Goal: Task Accomplishment & Management: Manage account settings

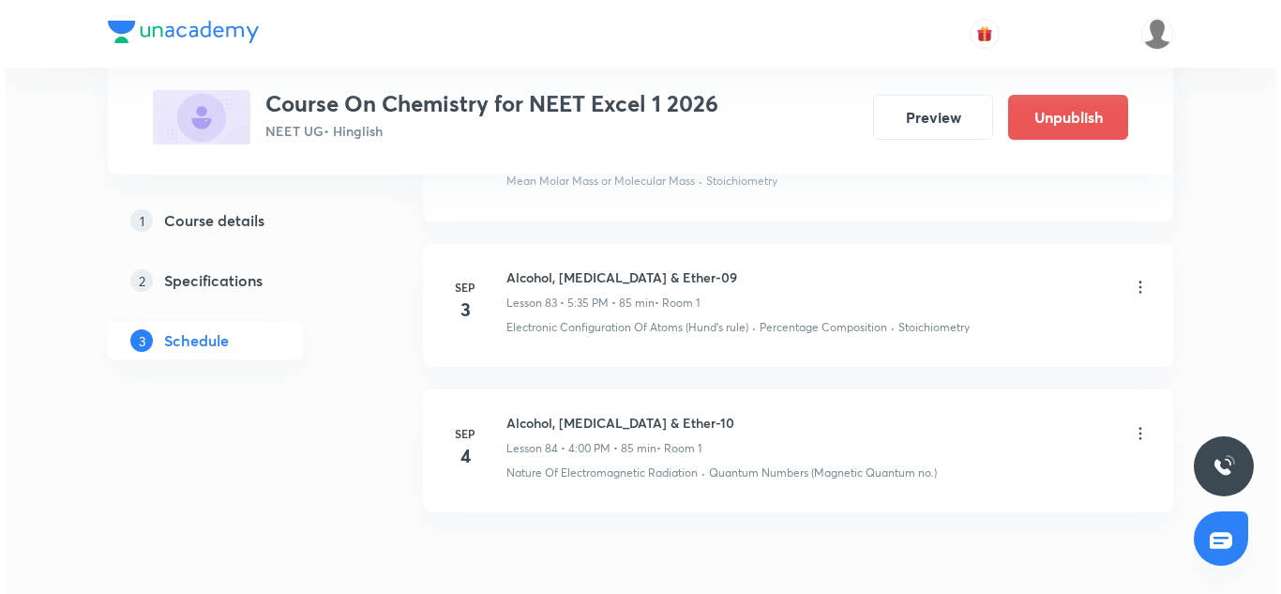
scroll to position [13304, 0]
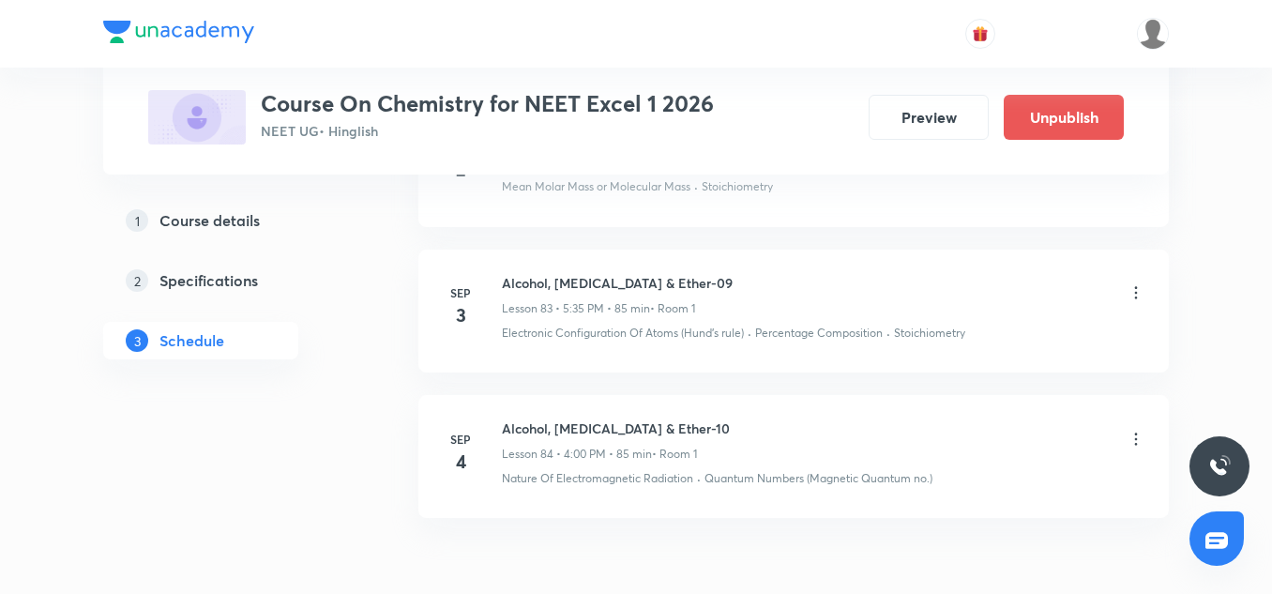
click at [1138, 430] on icon at bounding box center [1135, 439] width 19 height 19
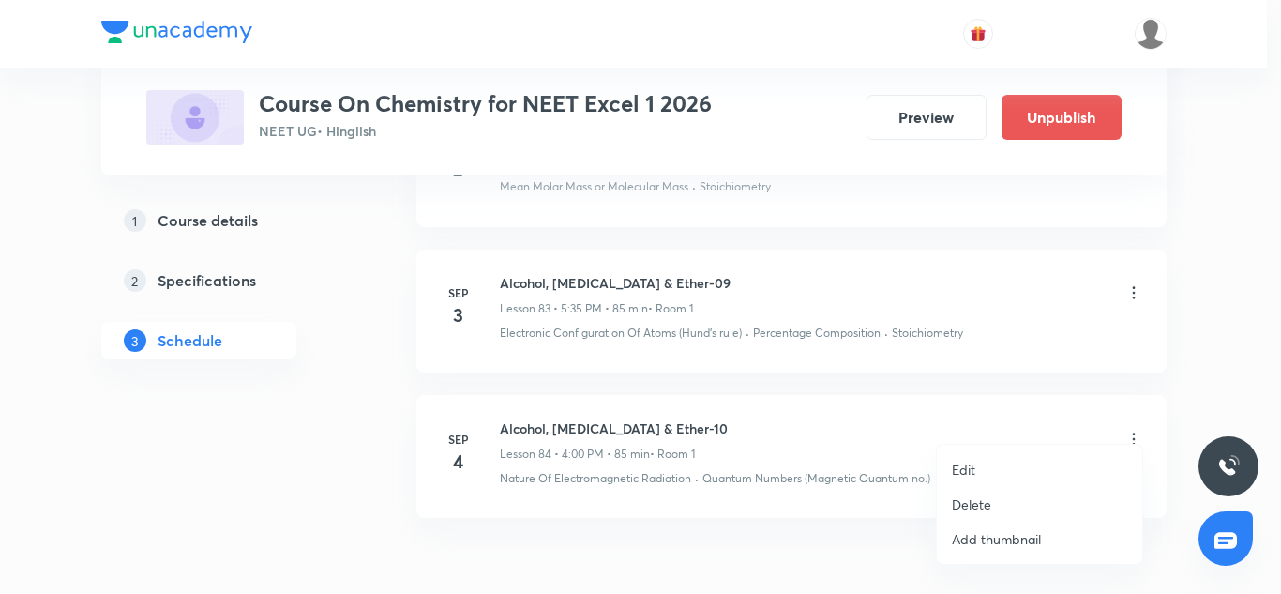
click at [970, 472] on p "Edit" at bounding box center [963, 470] width 23 height 20
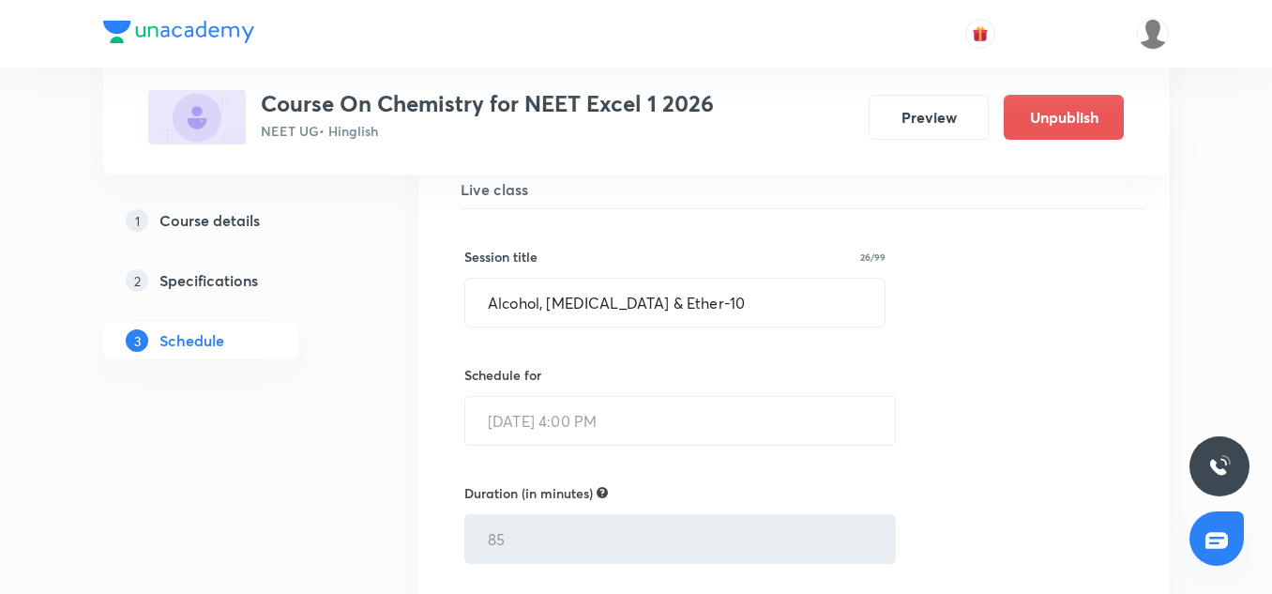
scroll to position [12630, 0]
click at [587, 280] on input "Alcohol, [MEDICAL_DATA] & Ether-10" at bounding box center [674, 303] width 419 height 48
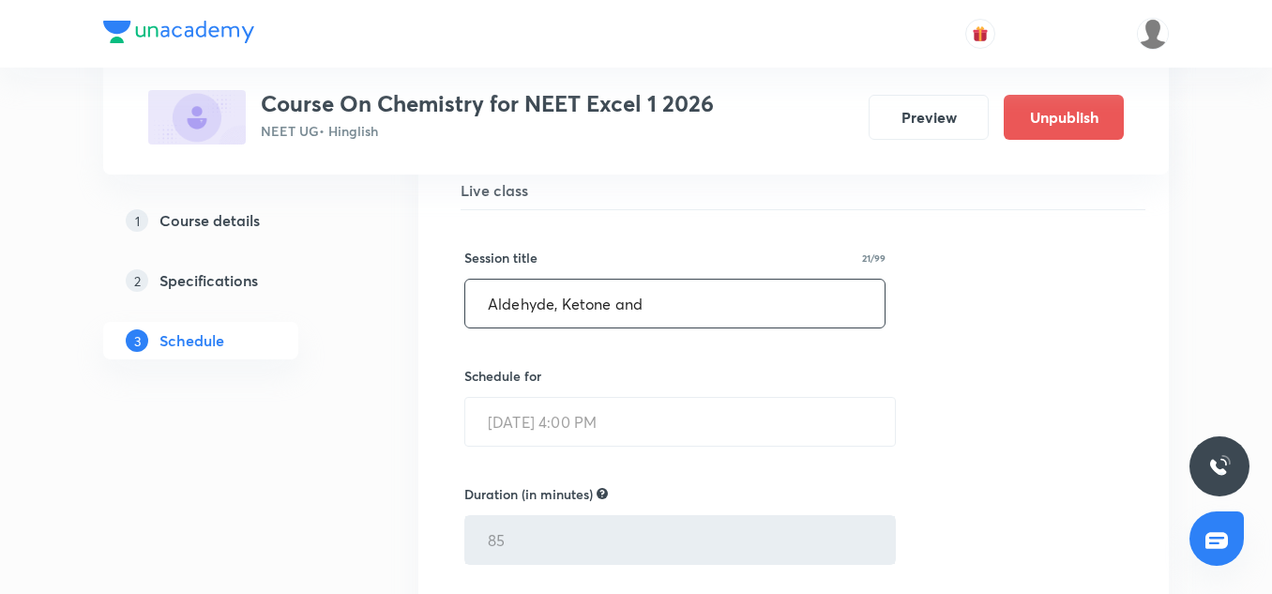
click at [578, 284] on input "Aldehyde, Ketone and" at bounding box center [674, 303] width 419 height 48
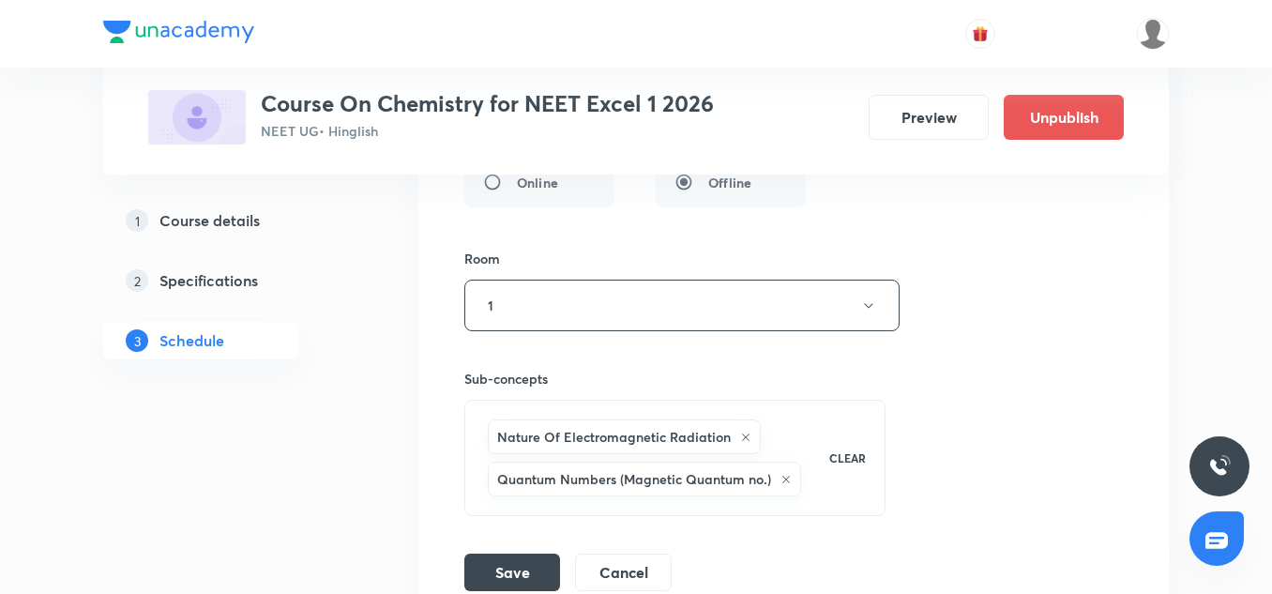
scroll to position [13149, 0]
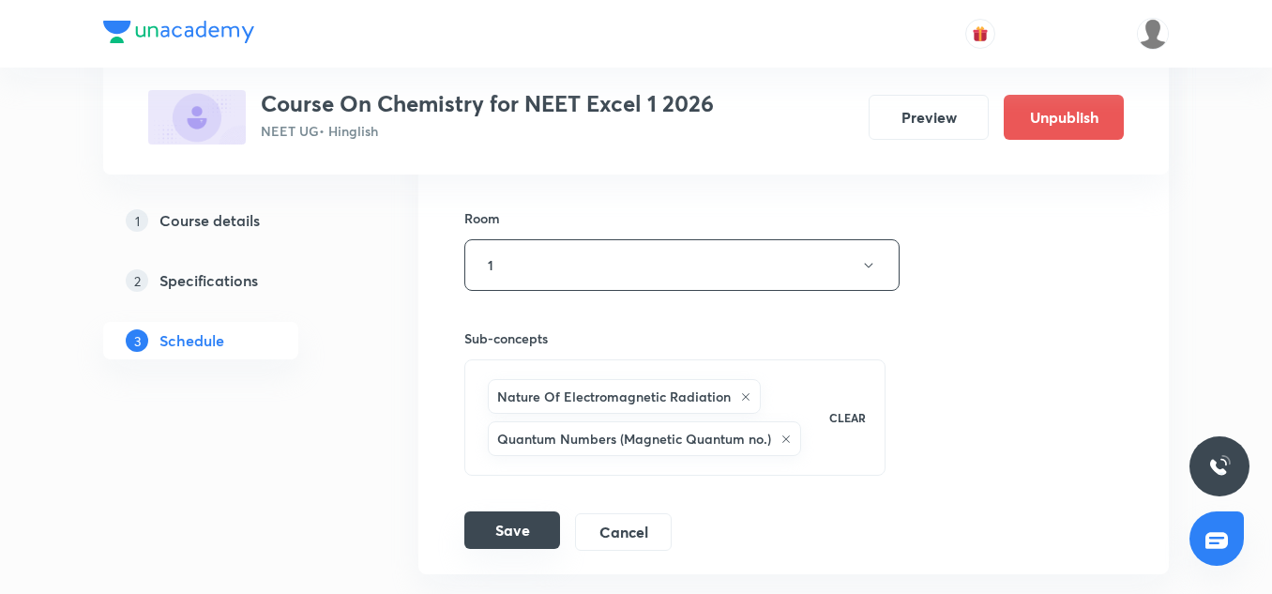
type input "Alcohol, [MEDICAL_DATA] and Ether-01"
click at [532, 511] on button "Save" at bounding box center [512, 530] width 96 height 38
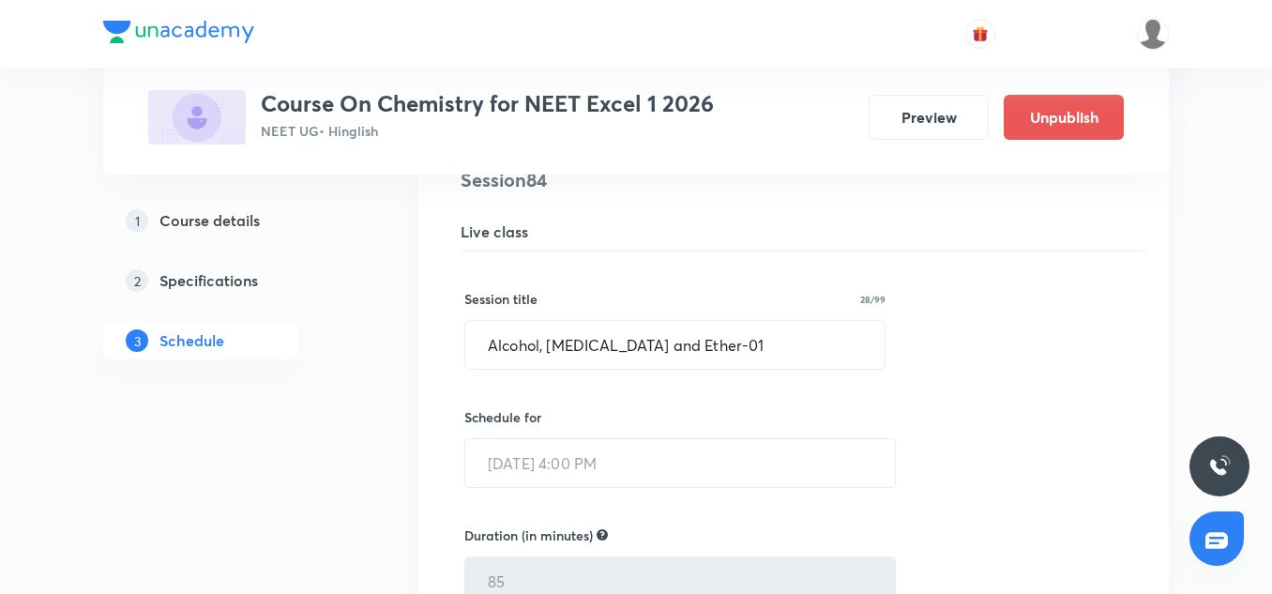
scroll to position [12525, 0]
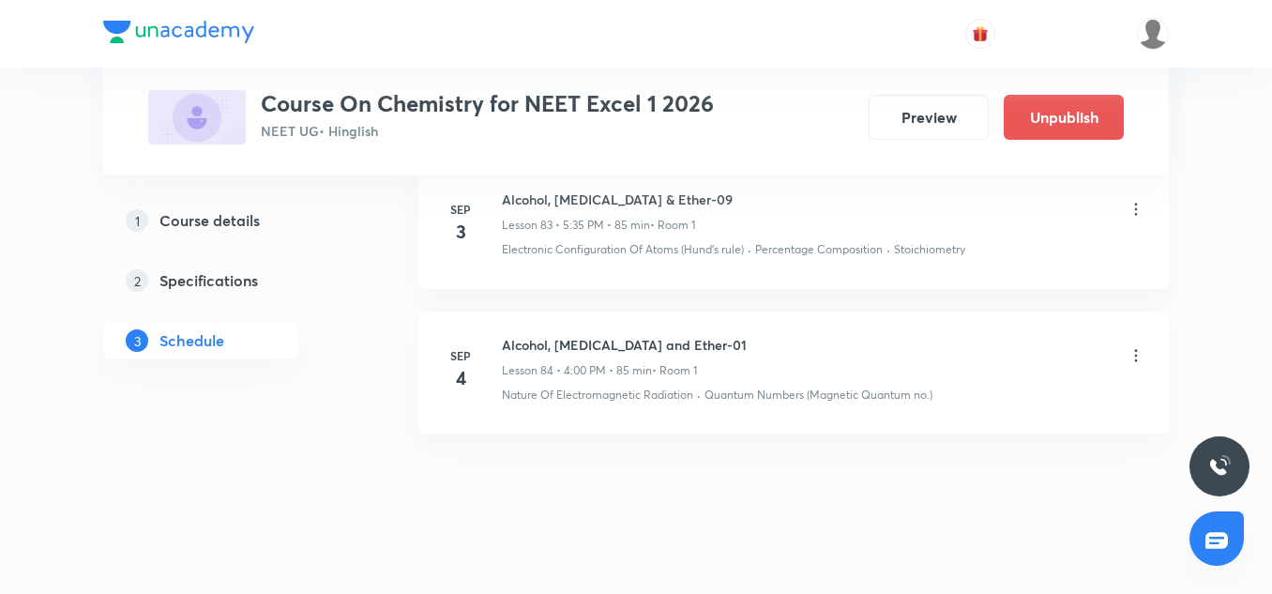
click at [1136, 349] on icon at bounding box center [1136, 355] width 3 height 12
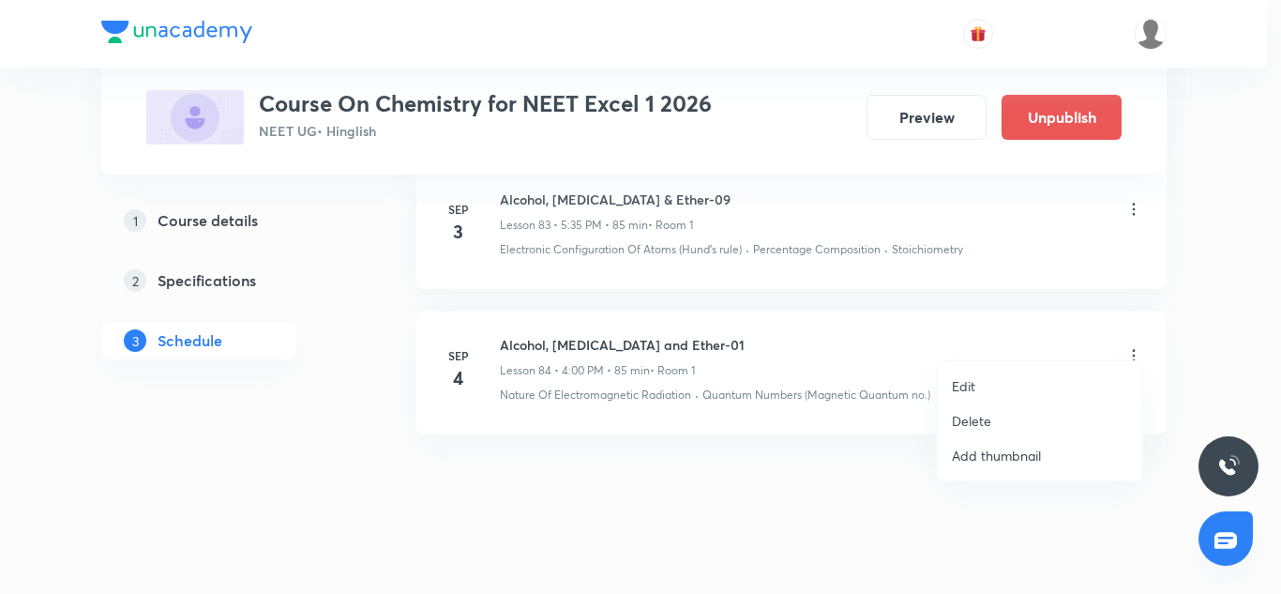
click at [969, 384] on p "Edit" at bounding box center [963, 386] width 23 height 20
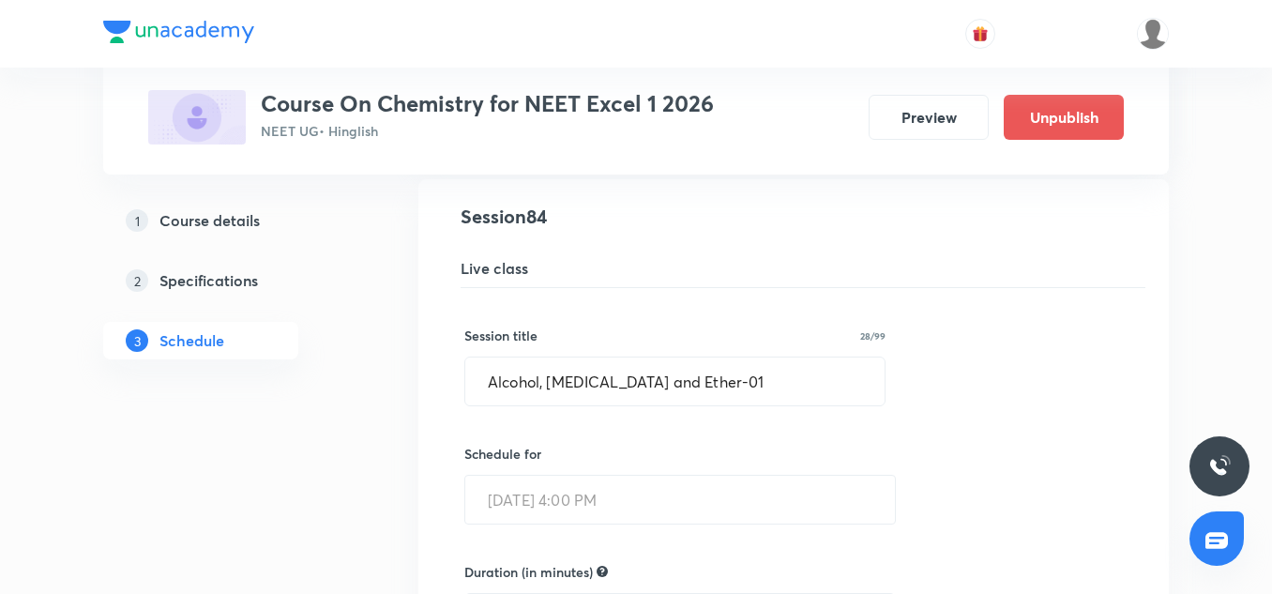
scroll to position [12554, 0]
click at [613, 355] on input "Alcohol, [MEDICAL_DATA] and Ether-01" at bounding box center [674, 379] width 419 height 48
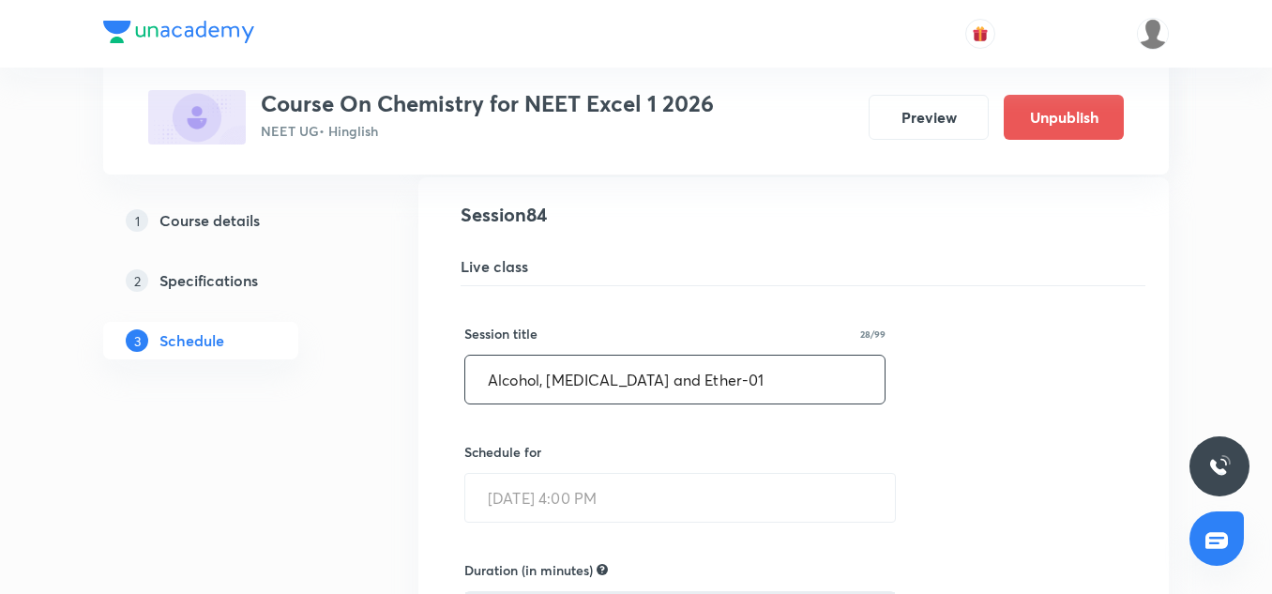
click at [613, 355] on input "Alcohol, [MEDICAL_DATA] and Ether-01" at bounding box center [674, 379] width 419 height 48
click at [735, 363] on input "Alcohol, [MEDICAL_DATA] and Ether-01" at bounding box center [674, 379] width 419 height 48
click at [600, 363] on input "Alcohol, [MEDICAL_DATA] and Ether-01" at bounding box center [674, 379] width 419 height 48
click at [526, 360] on input "Alcohol, [MEDICAL_DATA] and Ether-01" at bounding box center [674, 379] width 419 height 48
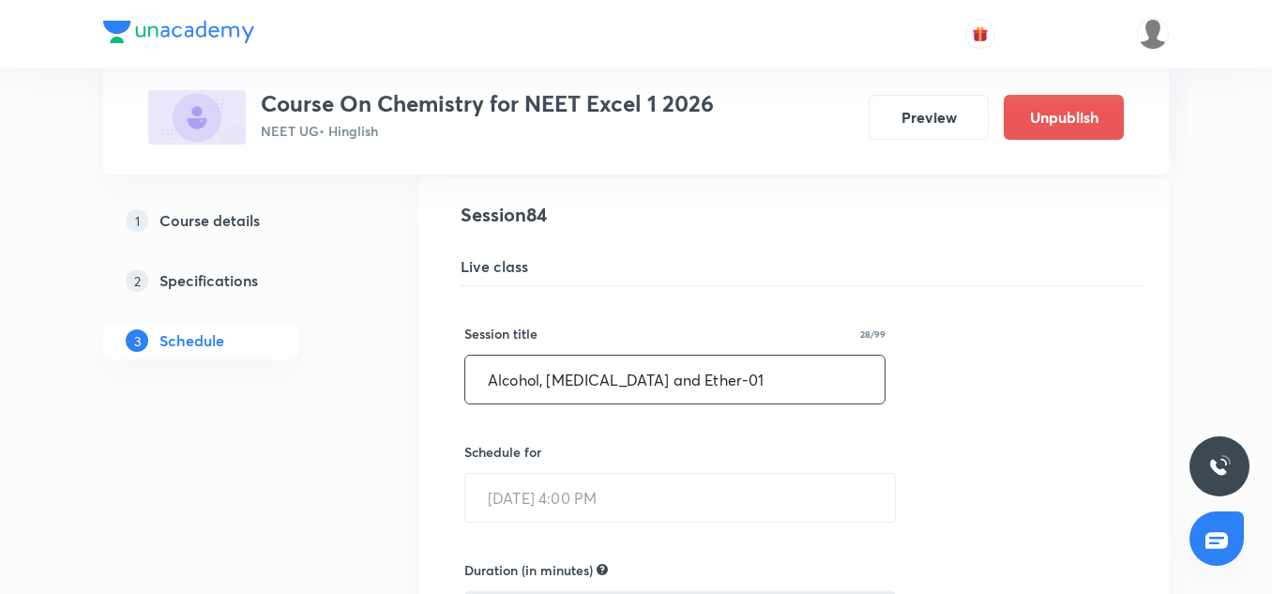
click at [526, 360] on input "Alcohol, [MEDICAL_DATA] and Ether-01" at bounding box center [674, 379] width 419 height 48
paste input "[MEDICAL_DATA] Compound,"
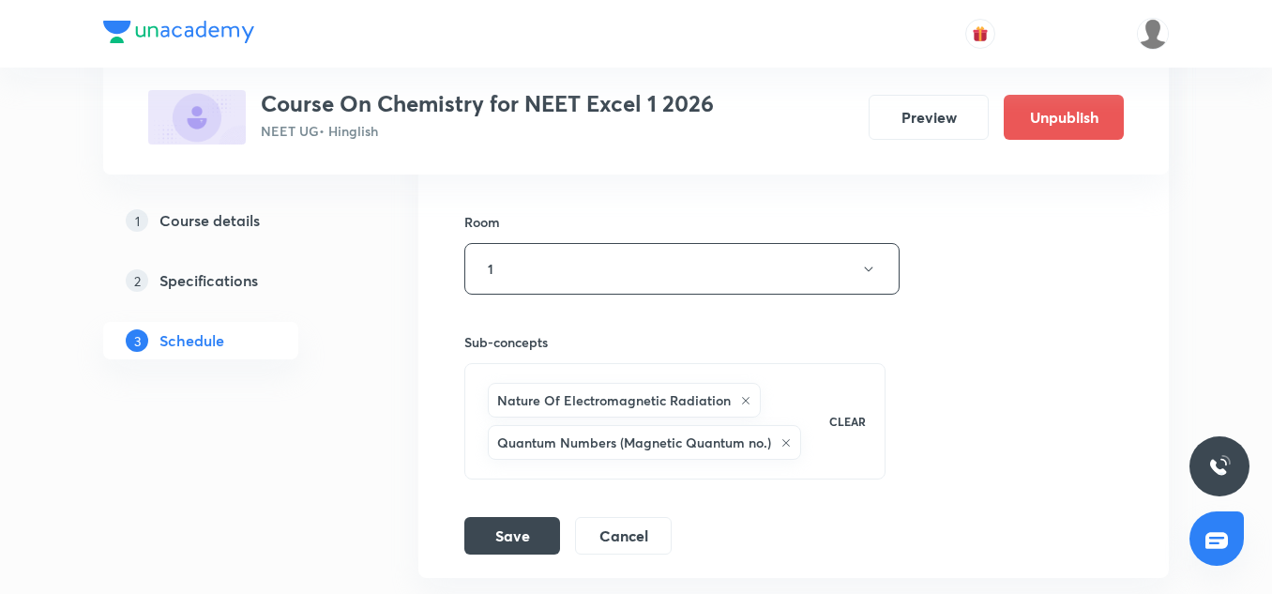
scroll to position [13163, 0]
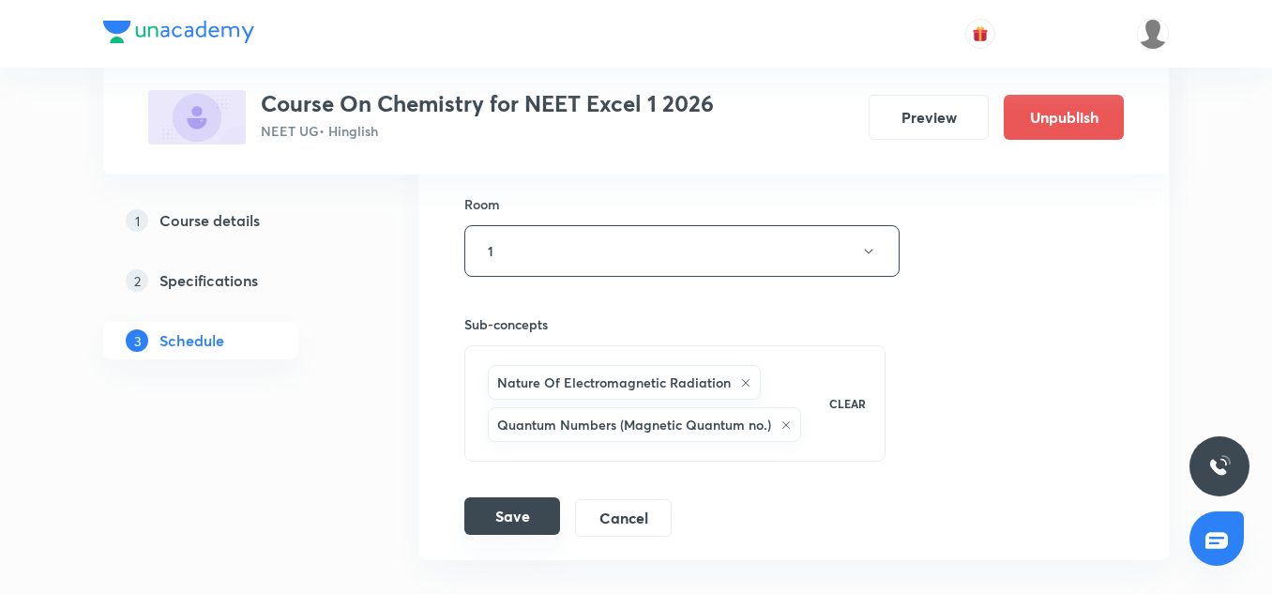
type input "[MEDICAL_DATA] Compound-01"
click at [500, 515] on button "Save" at bounding box center [512, 516] width 96 height 38
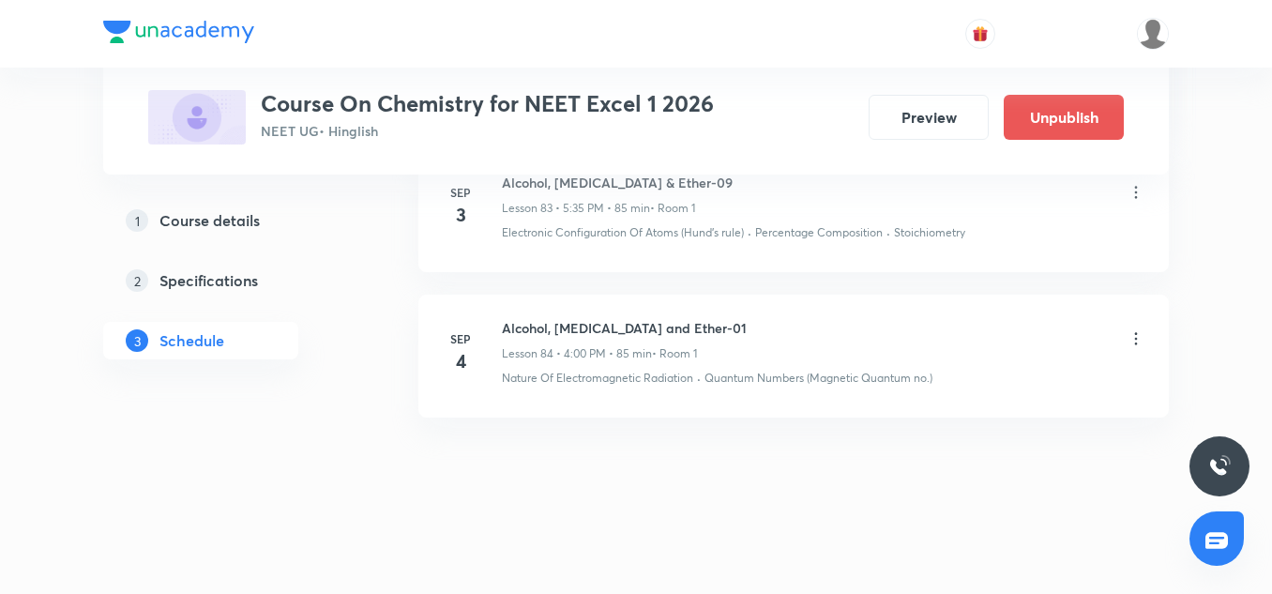
scroll to position [12525, 0]
